Goal: Task Accomplishment & Management: Complete application form

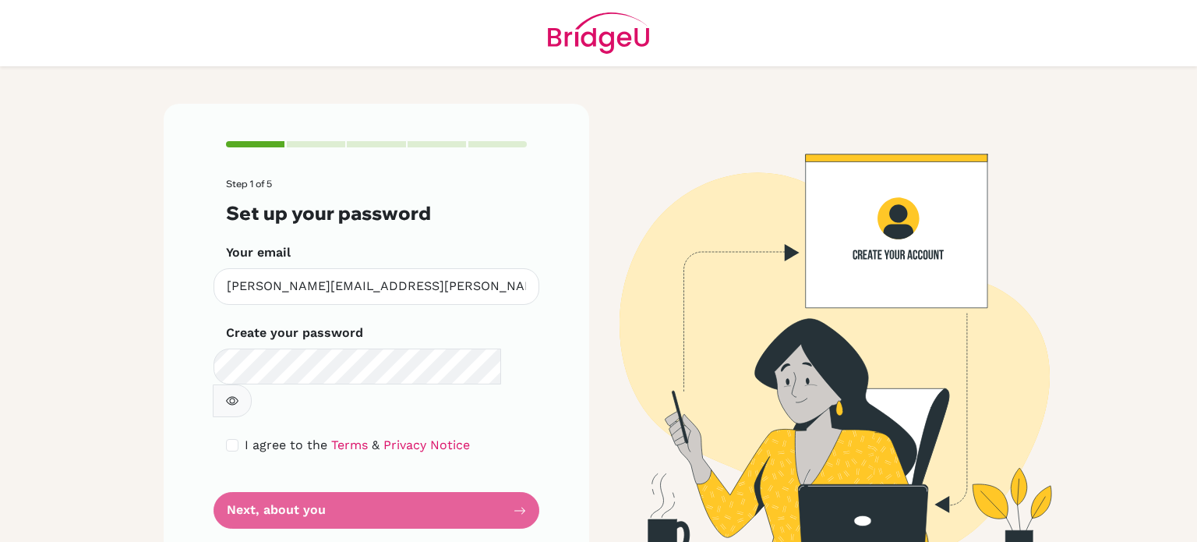
click at [238, 394] on icon "button" at bounding box center [232, 400] width 12 height 12
click at [132, 383] on main "Step 1 of 5 Set up your password Your email [PERSON_NAME][EMAIL_ADDRESS][PERSON…" at bounding box center [598, 271] width 1197 height 542
click at [131, 397] on main "Step 1 of 5 Set up your password Your email [PERSON_NAME][EMAIL_ADDRESS][PERSON…" at bounding box center [598, 271] width 1197 height 542
click at [279, 479] on form "Step 1 of 5 Set up your password Your email [PERSON_NAME][EMAIL_ADDRESS][PERSON…" at bounding box center [376, 353] width 301 height 350
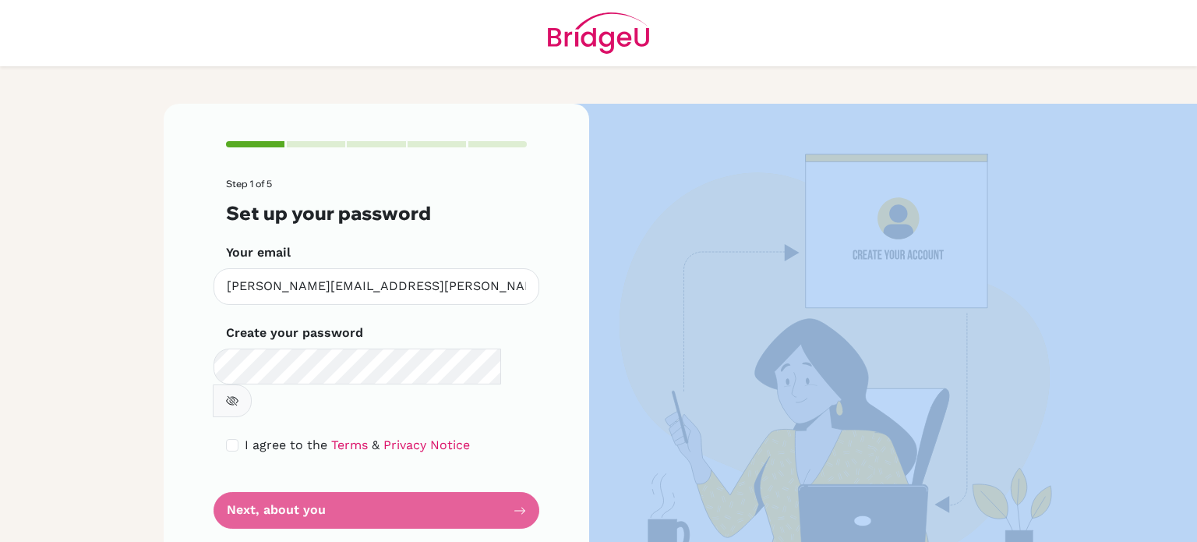
click at [279, 479] on form "Step 1 of 5 Set up your password Your email [PERSON_NAME][EMAIL_ADDRESS][PERSON…" at bounding box center [376, 353] width 301 height 350
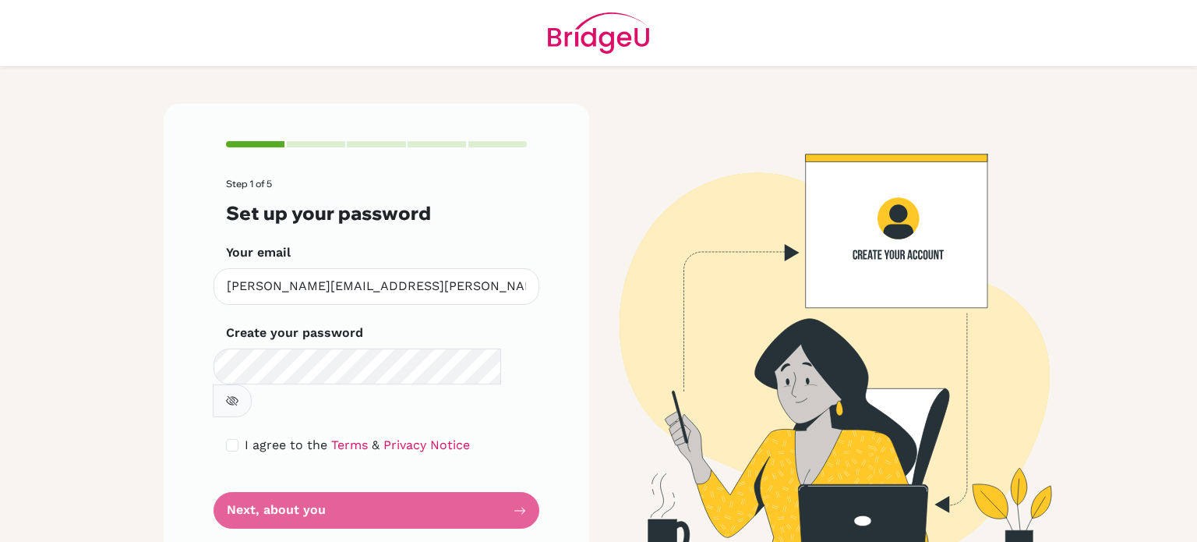
click at [279, 479] on form "Step 1 of 5 Set up your password Your email [PERSON_NAME][EMAIL_ADDRESS][PERSON…" at bounding box center [376, 353] width 301 height 350
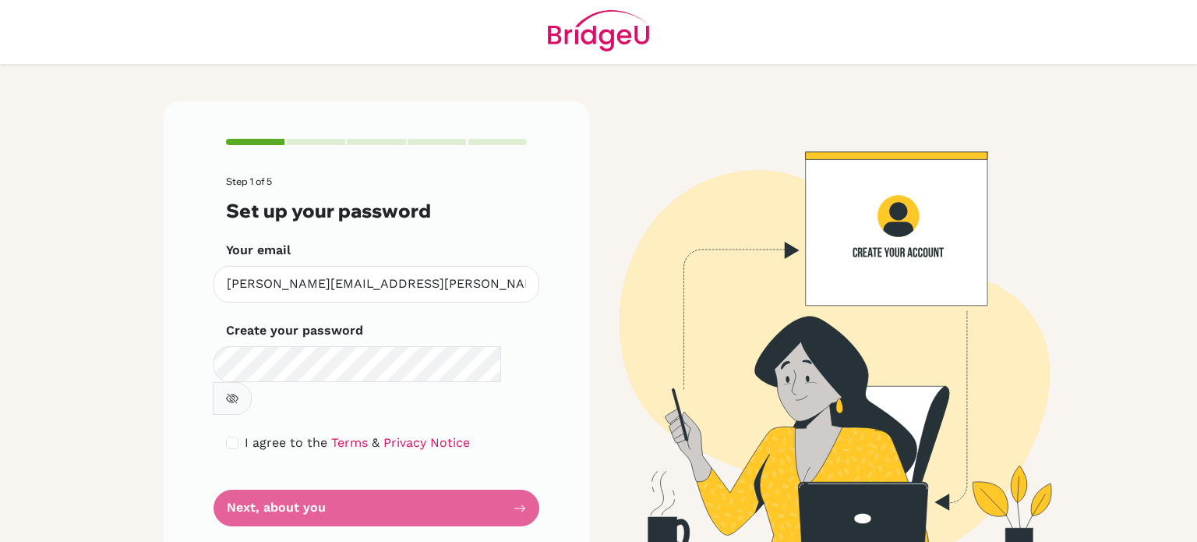
scroll to position [3, 0]
click at [734, 330] on img at bounding box center [820, 332] width 888 height 462
click at [238, 394] on icon "button" at bounding box center [234, 397] width 9 height 7
click at [331, 434] on link "Terms" at bounding box center [349, 441] width 37 height 15
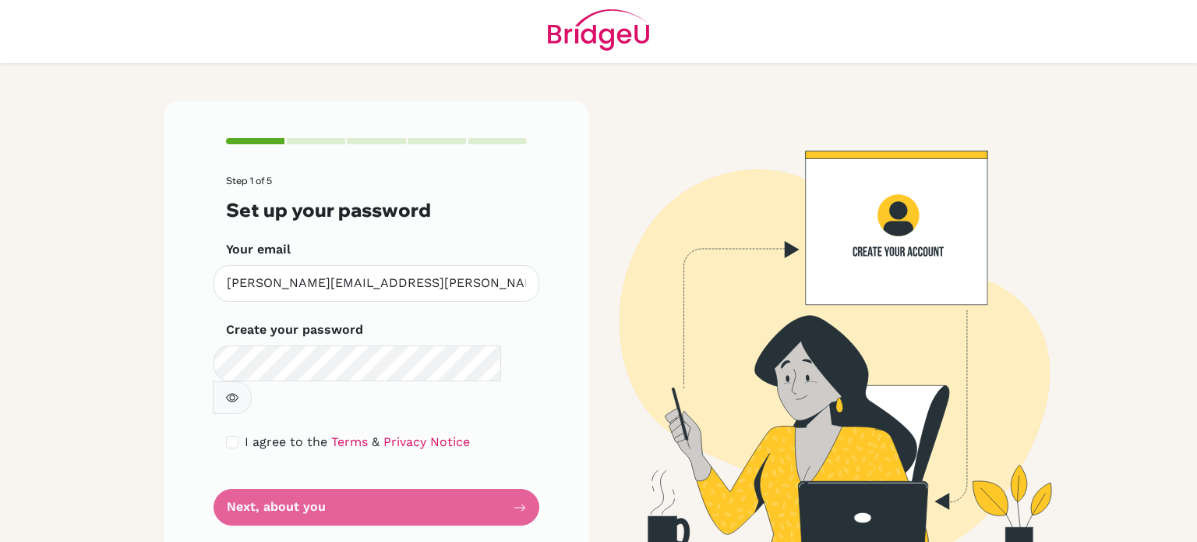
scroll to position [0, 0]
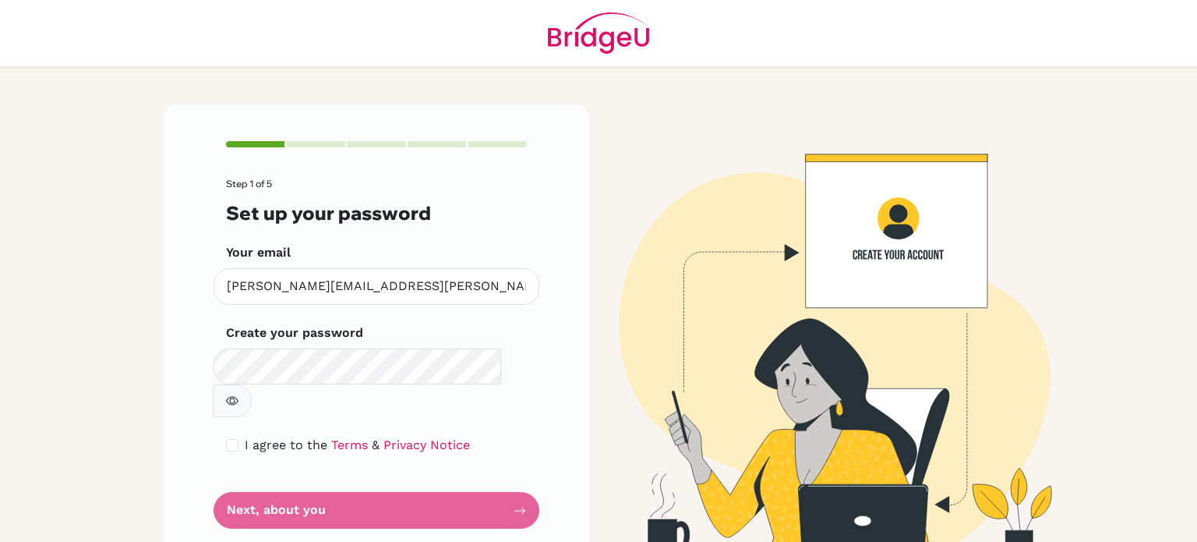
click at [380, 461] on form "Step 1 of 5 Set up your password Your email [PERSON_NAME][EMAIL_ADDRESS][PERSON…" at bounding box center [376, 353] width 301 height 350
click at [379, 471] on form "Step 1 of 5 Set up your password Your email [PERSON_NAME][EMAIL_ADDRESS][PERSON…" at bounding box center [376, 353] width 301 height 350
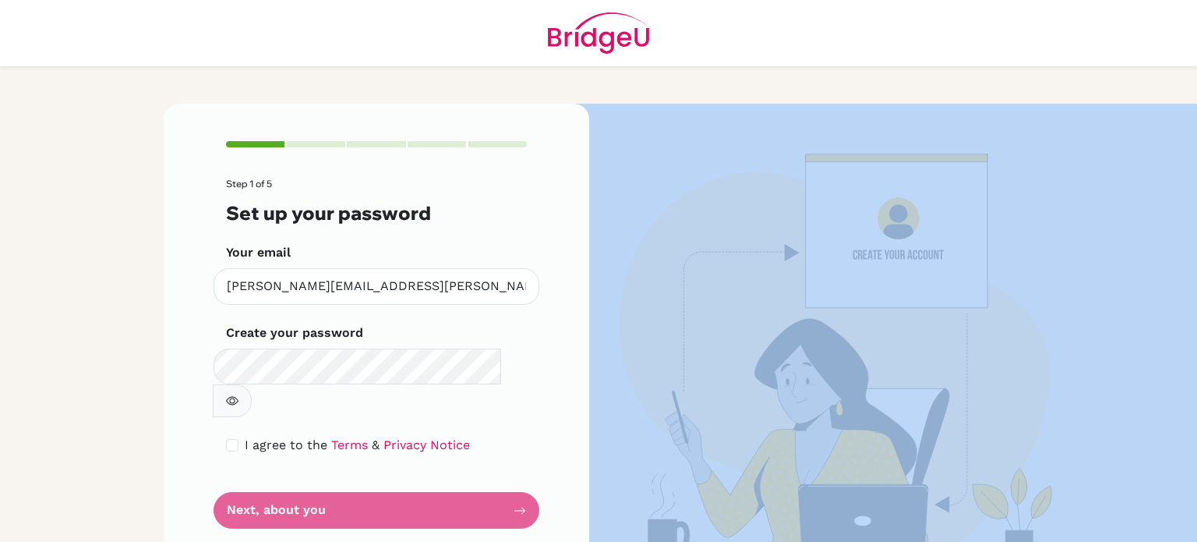
click at [379, 471] on form "Step 1 of 5 Set up your password Your email [PERSON_NAME][EMAIL_ADDRESS][PERSON…" at bounding box center [376, 353] width 301 height 350
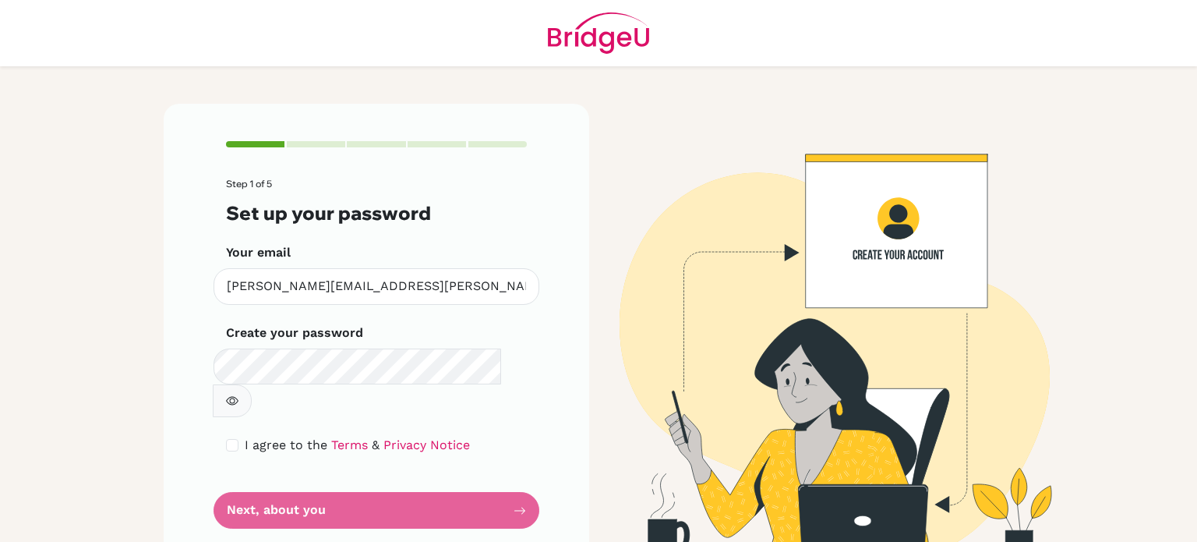
click at [379, 471] on form "Step 1 of 5 Set up your password Your email [PERSON_NAME][EMAIL_ADDRESS][PERSON…" at bounding box center [376, 353] width 301 height 350
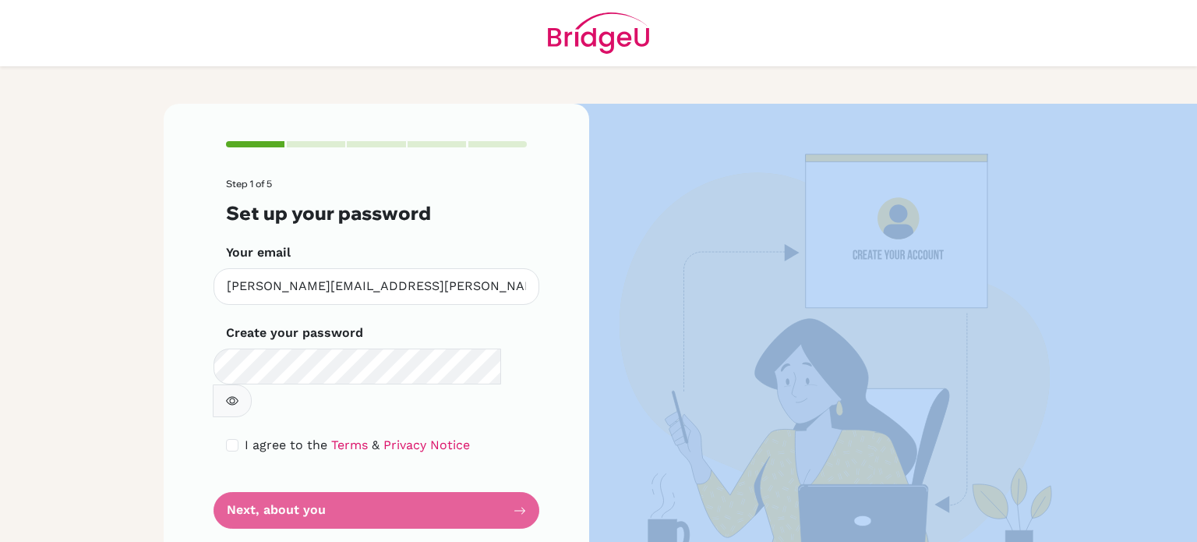
click at [379, 471] on form "Step 1 of 5 Set up your password Your email [PERSON_NAME][EMAIL_ADDRESS][PERSON…" at bounding box center [376, 353] width 301 height 350
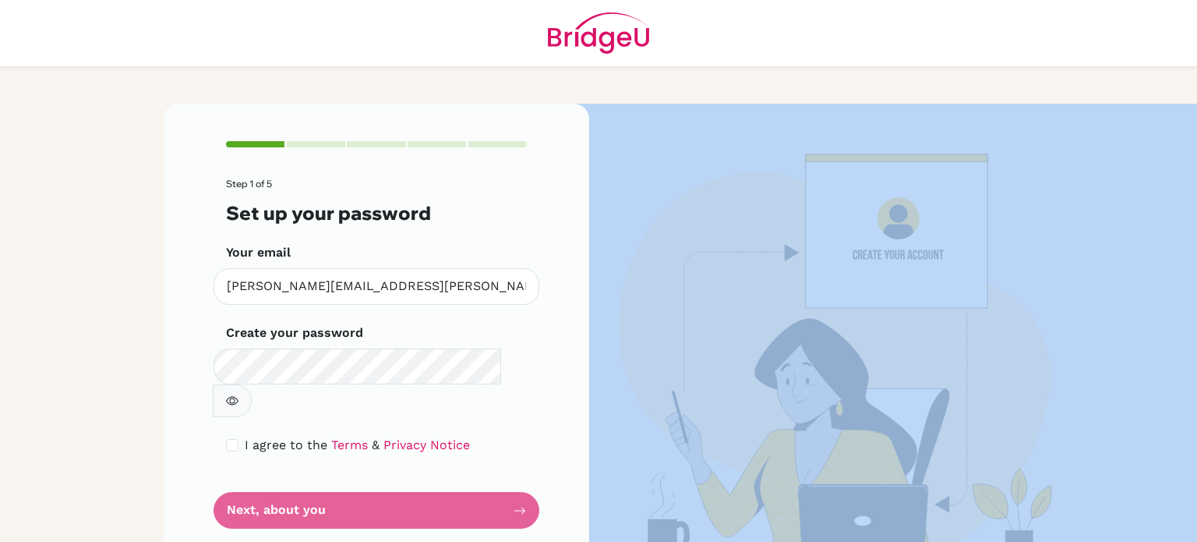
click at [379, 471] on form "Step 1 of 5 Set up your password Your email [PERSON_NAME][EMAIL_ADDRESS][PERSON…" at bounding box center [376, 353] width 301 height 350
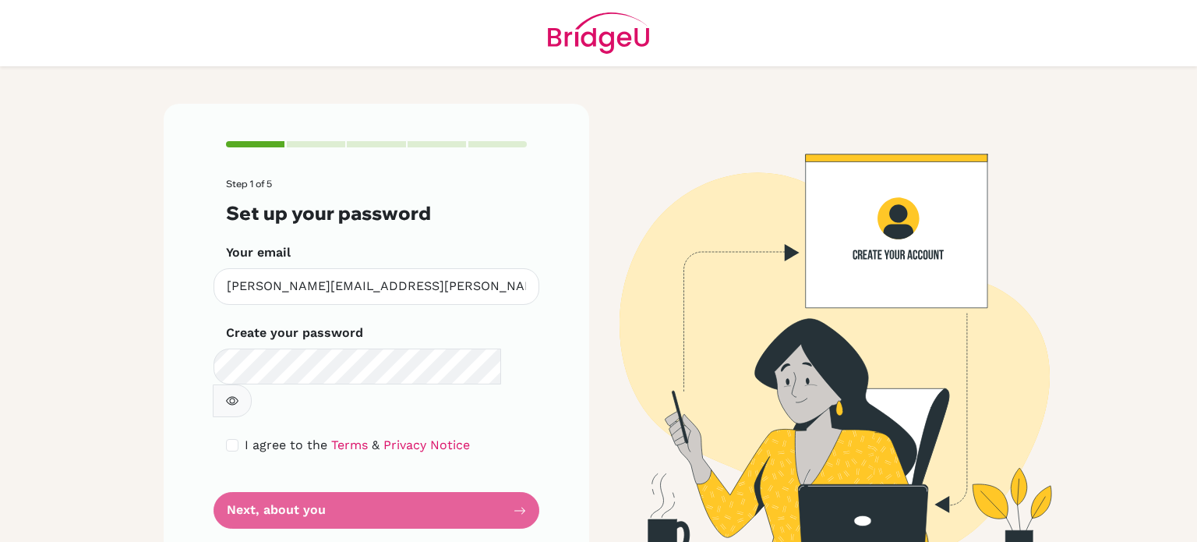
click at [582, 82] on div "Step 1 of 5 Set up your password Your email [PERSON_NAME][EMAIL_ADDRESS][PERSON…" at bounding box center [598, 322] width 888 height 512
